Goal: Task Accomplishment & Management: Complete application form

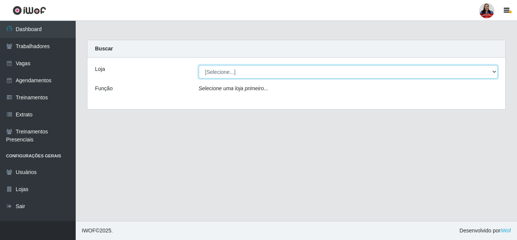
click at [286, 70] on select "[Selecione...] Hiper Queiroz - [GEOGRAPHIC_DATA] Hiper Queiroz - Boa Vista Hipe…" at bounding box center [348, 71] width 299 height 13
select select "497"
click at [199, 65] on select "[Selecione...] Hiper Queiroz - [GEOGRAPHIC_DATA] Hiper Queiroz - Boa Vista Hipe…" at bounding box center [348, 71] width 299 height 13
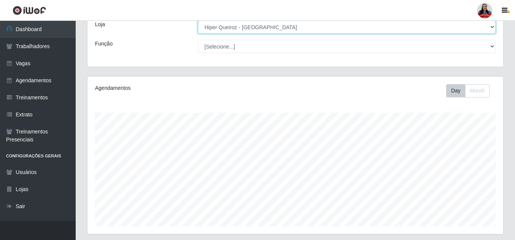
scroll to position [114, 0]
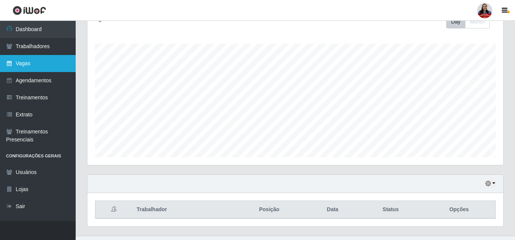
click at [43, 60] on link "Vagas" at bounding box center [38, 63] width 76 height 17
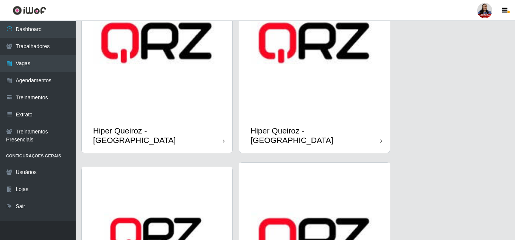
scroll to position [265, 0]
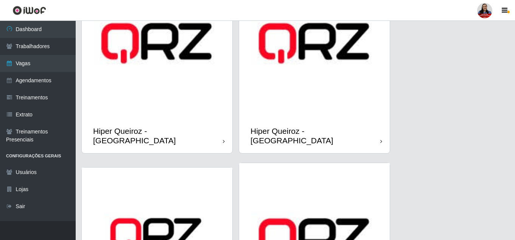
click at [288, 94] on img at bounding box center [314, 43] width 151 height 151
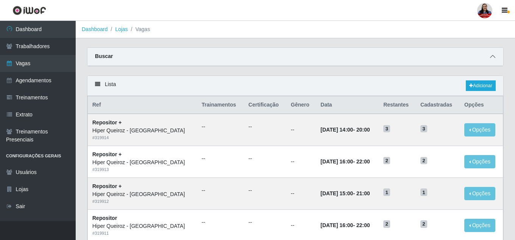
click at [496, 59] on span at bounding box center [492, 56] width 9 height 9
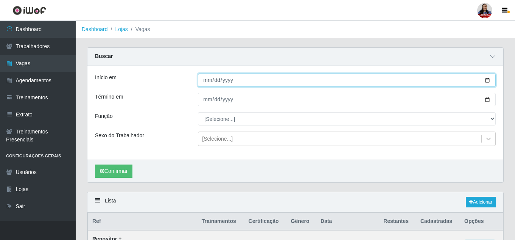
click at [487, 82] on input "Início em" at bounding box center [347, 79] width 298 height 13
type input "[DATE]"
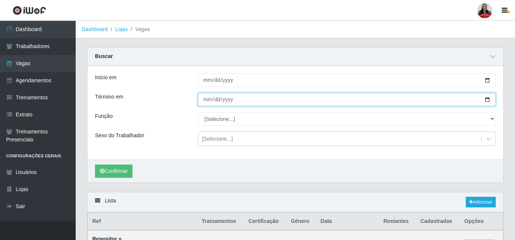
click at [488, 100] on input "Término em" at bounding box center [347, 99] width 298 height 13
type input "[DATE]"
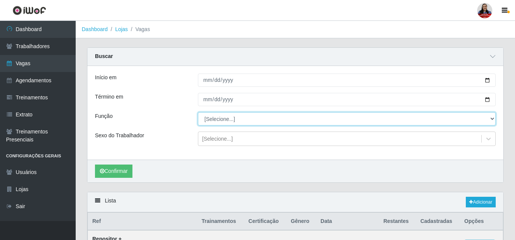
click at [243, 122] on select "[Selecione...] ASG ASG + ASG ++ Embalador Embalador + Embalador ++ Repositor Re…" at bounding box center [347, 118] width 298 height 13
select select "16"
click at [198, 112] on select "[Selecione...] ASG ASG + ASG ++ Embalador Embalador + Embalador ++ Repositor Re…" at bounding box center [347, 118] width 298 height 13
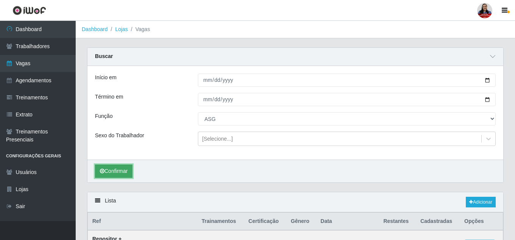
click at [123, 168] on button "Confirmar" at bounding box center [113, 170] width 37 height 13
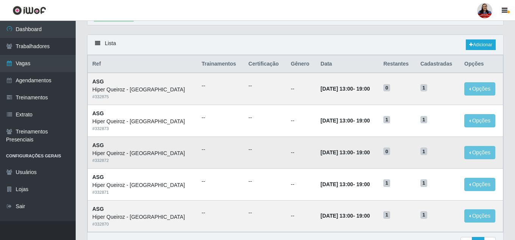
scroll to position [163, 0]
